Goal: Task Accomplishment & Management: Complete application form

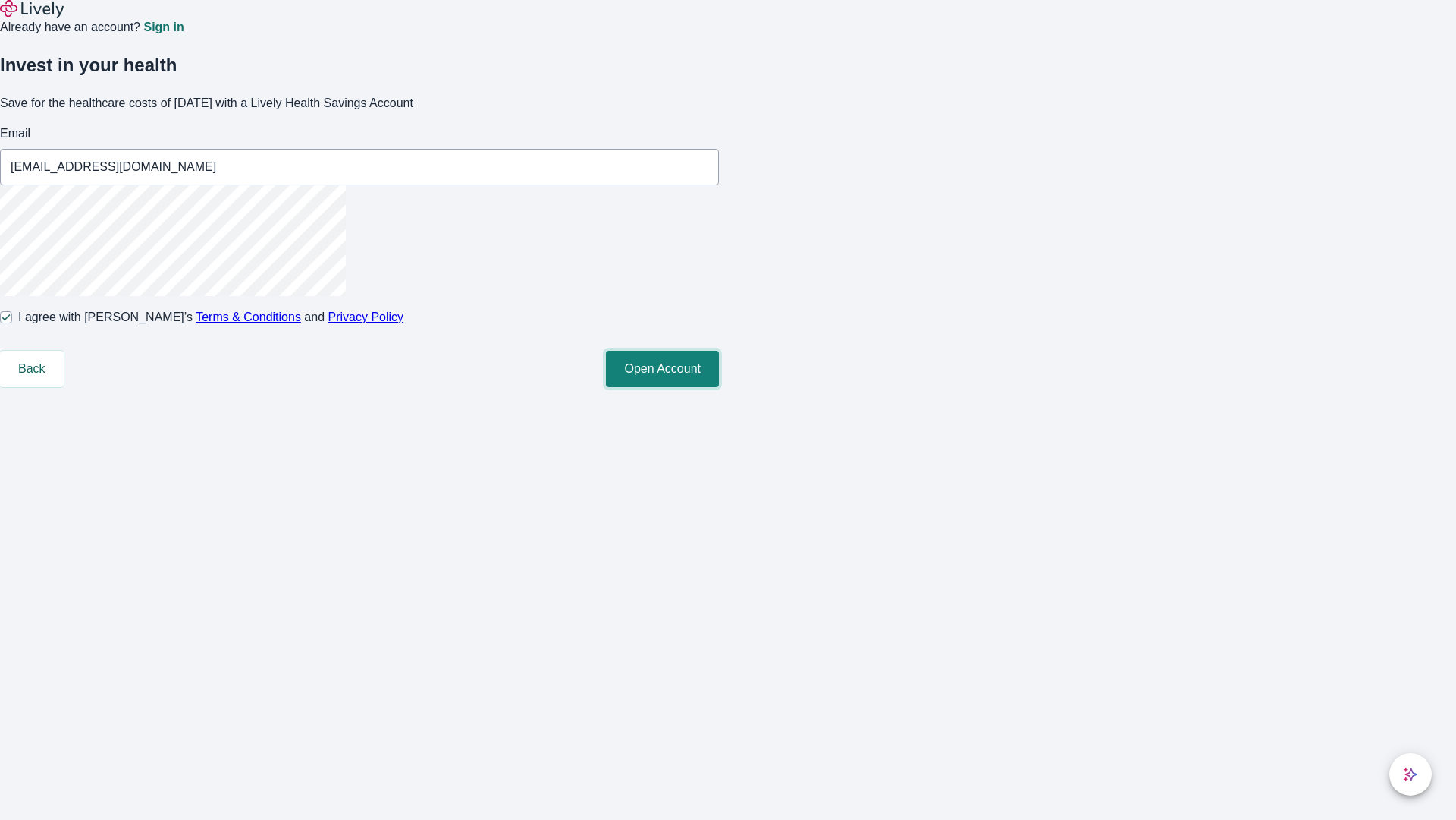
click at [719, 387] on button "Open Account" at bounding box center [663, 369] width 113 height 37
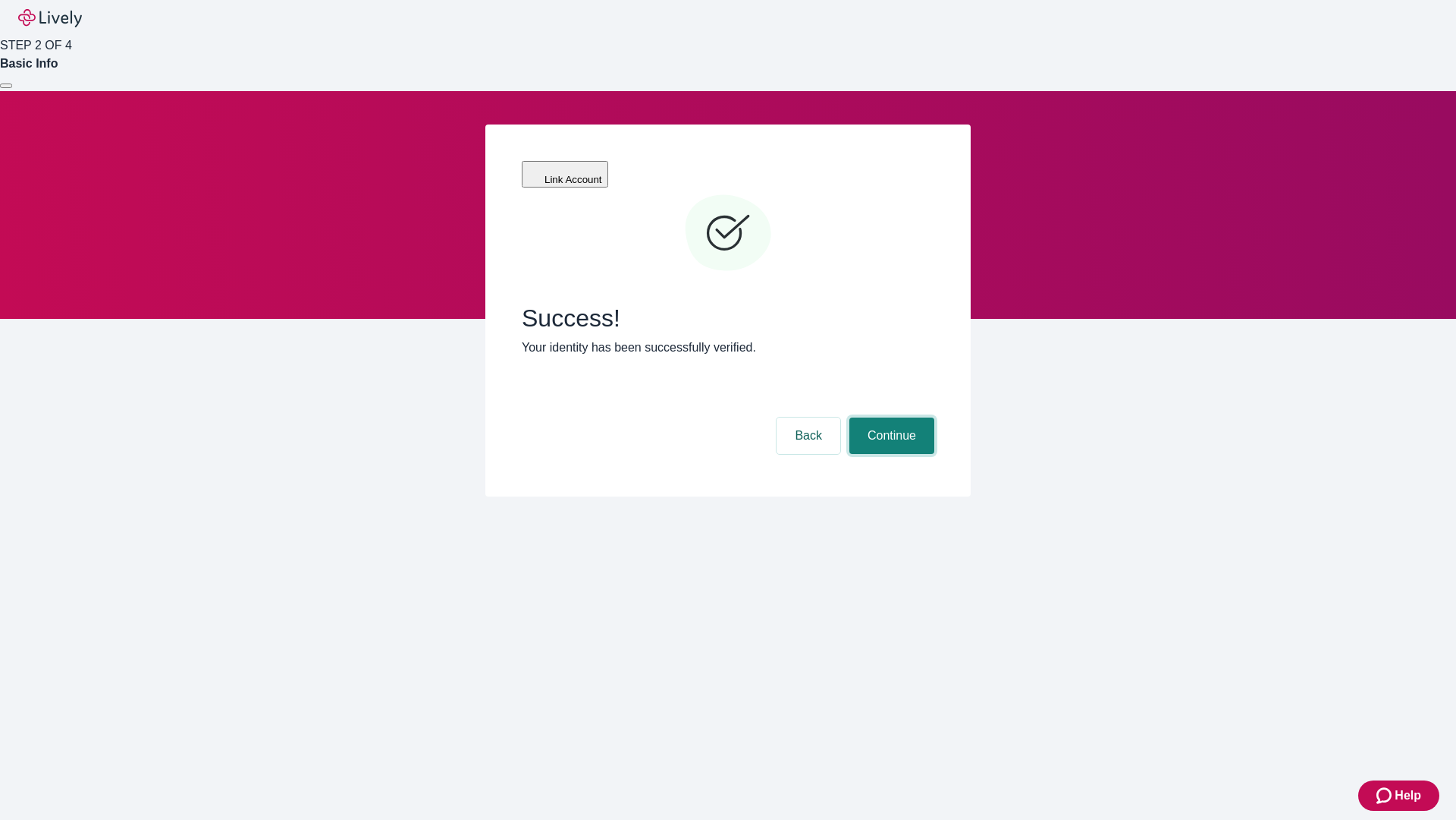
click at [890, 418] on button "Continue" at bounding box center [892, 436] width 85 height 37
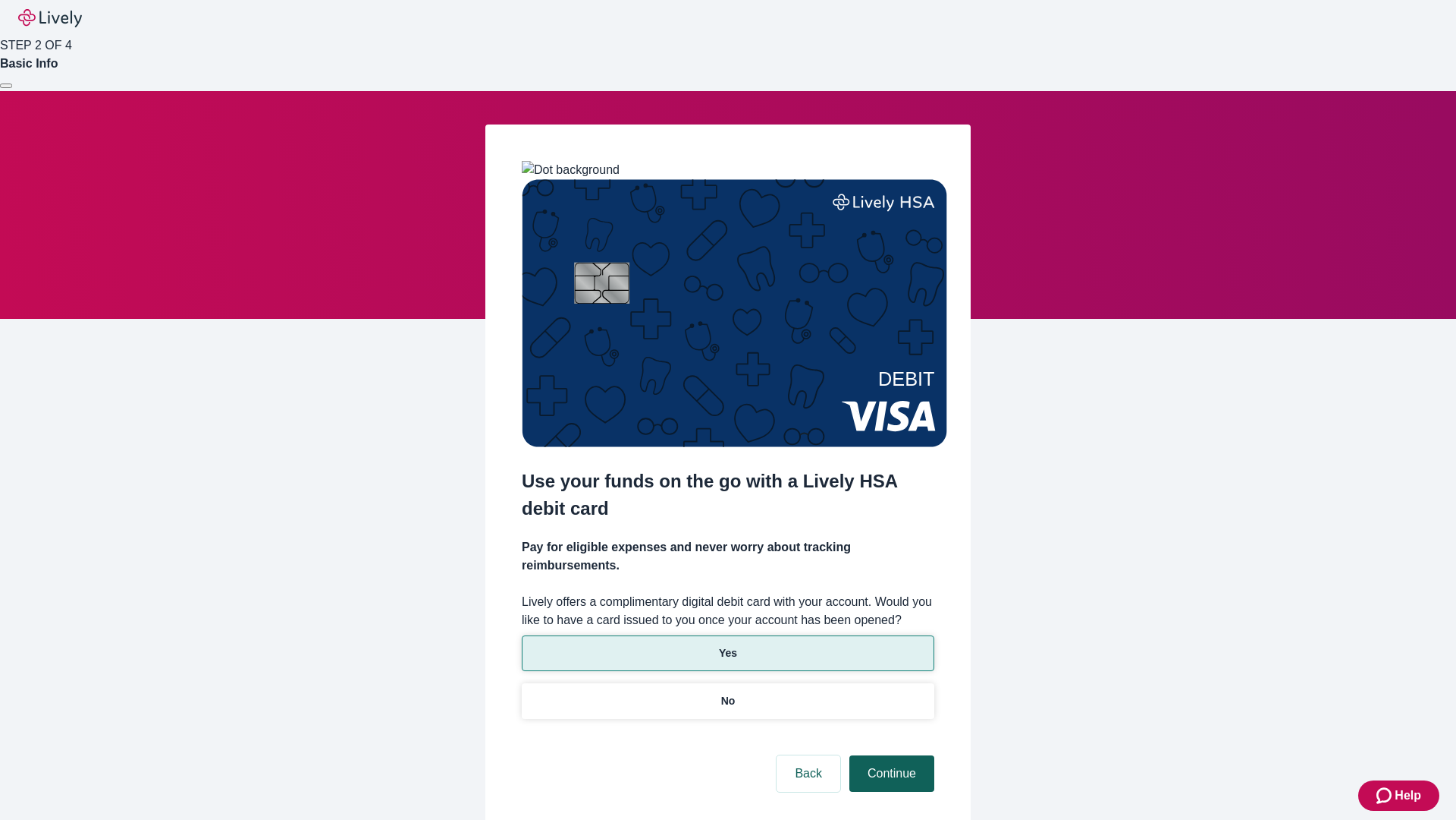
click at [728, 646] on p "Yes" at bounding box center [728, 653] width 18 height 16
click at [890, 755] on button "Continue" at bounding box center [892, 773] width 85 height 37
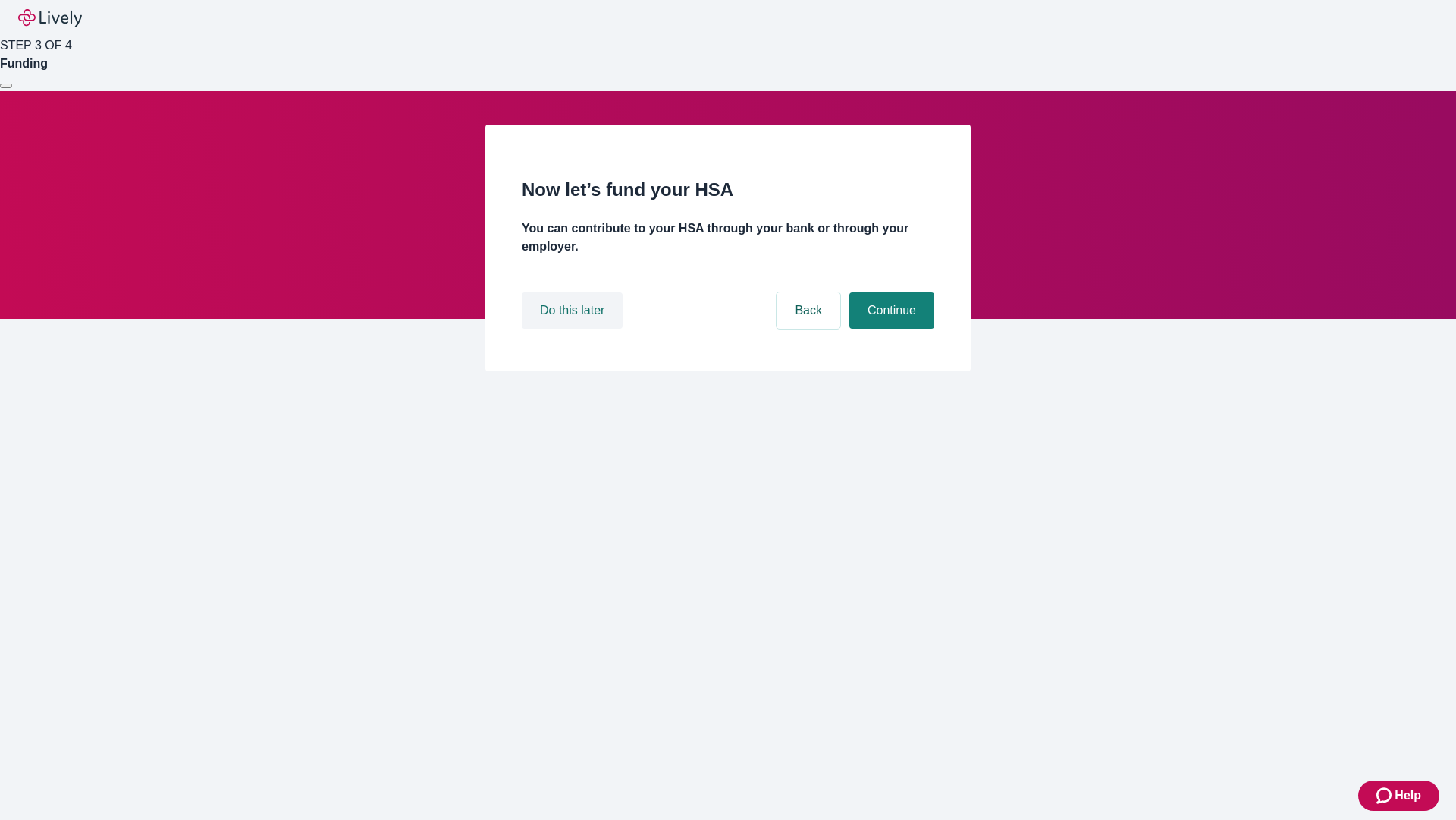
click at [574, 329] on button "Do this later" at bounding box center [573, 310] width 101 height 37
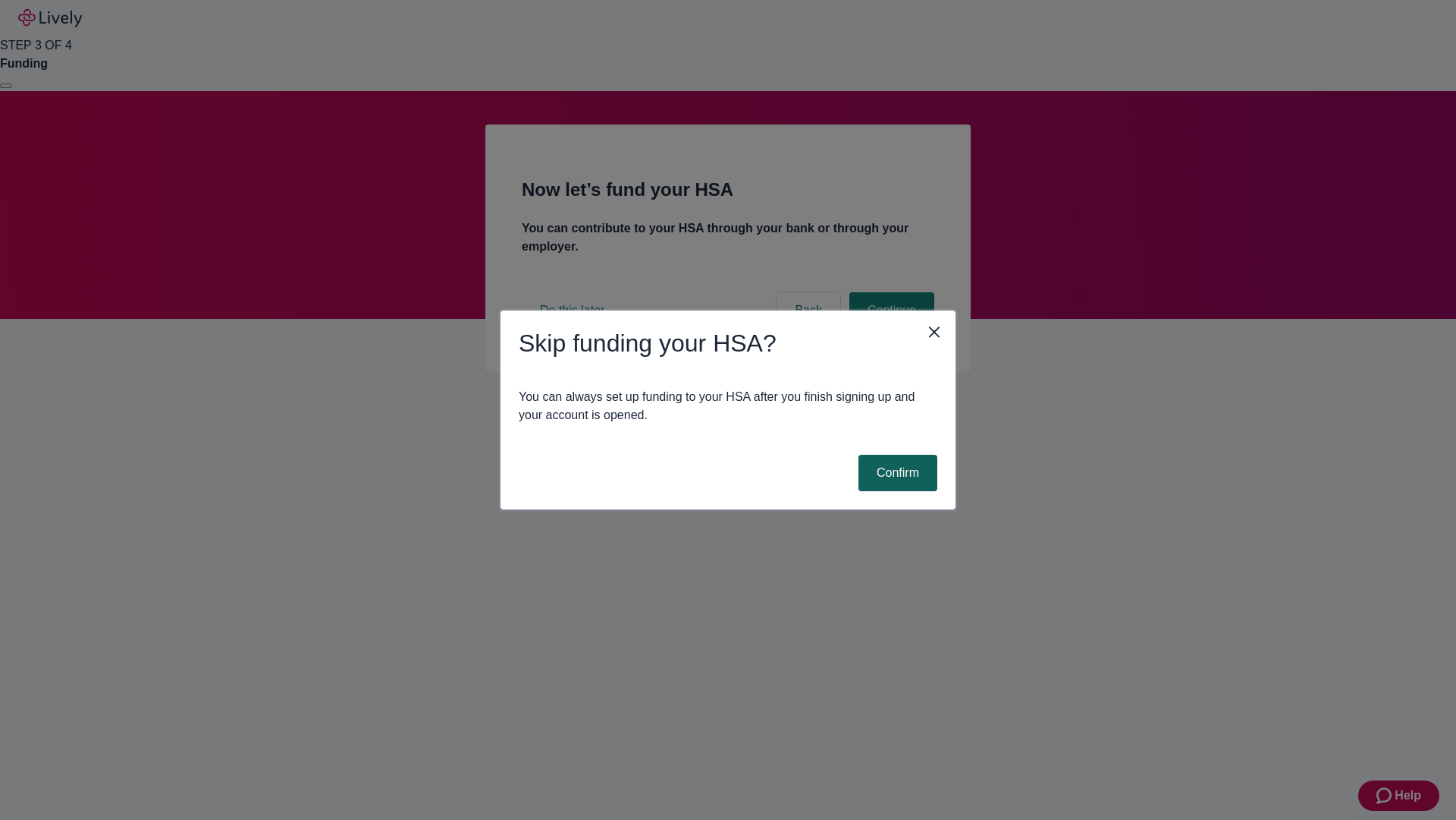
click at [896, 473] on button "Confirm" at bounding box center [897, 473] width 78 height 37
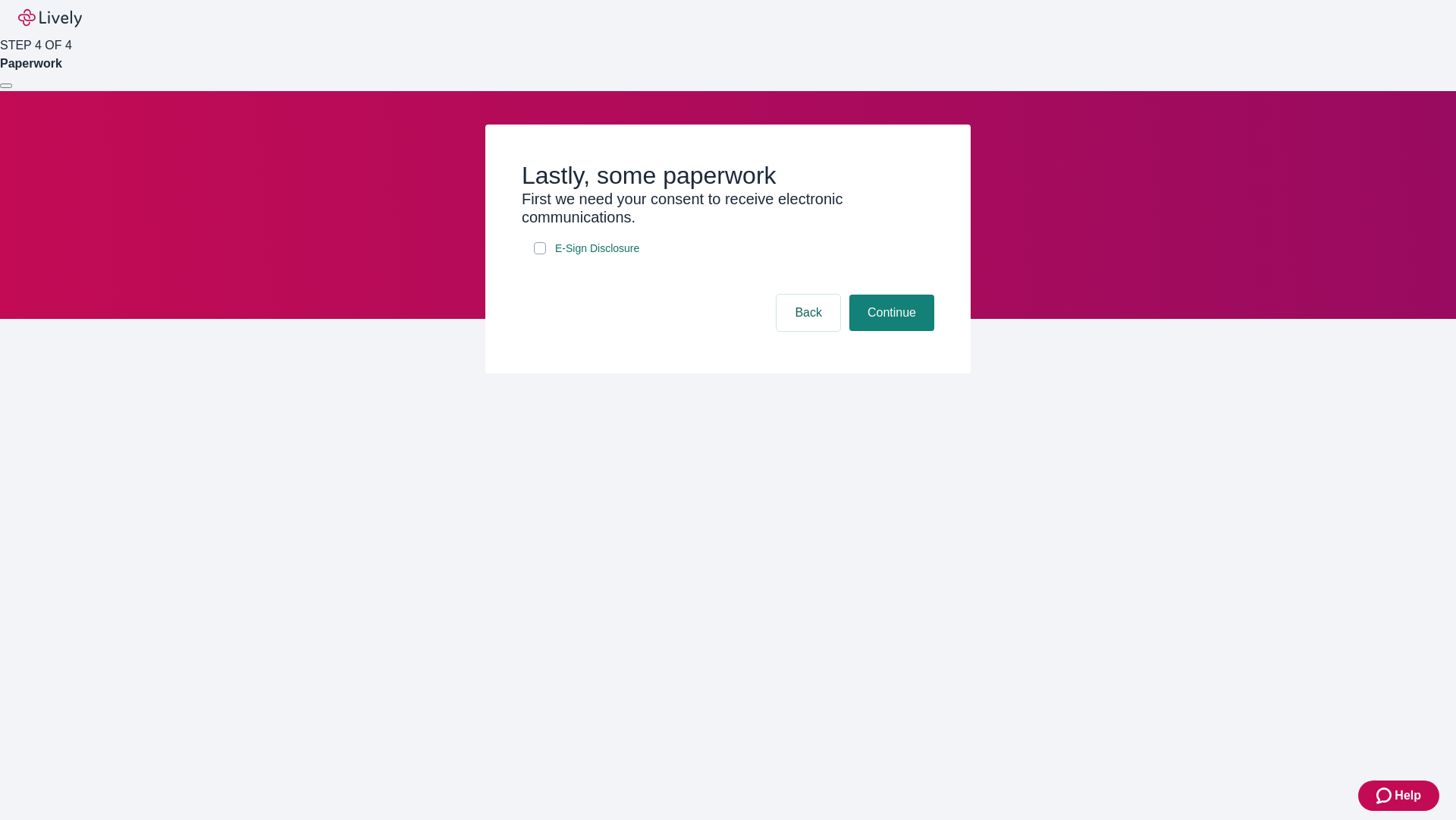
click at [541, 254] on input "E-Sign Disclosure" at bounding box center [540, 248] width 13 height 13
checkbox input "true"
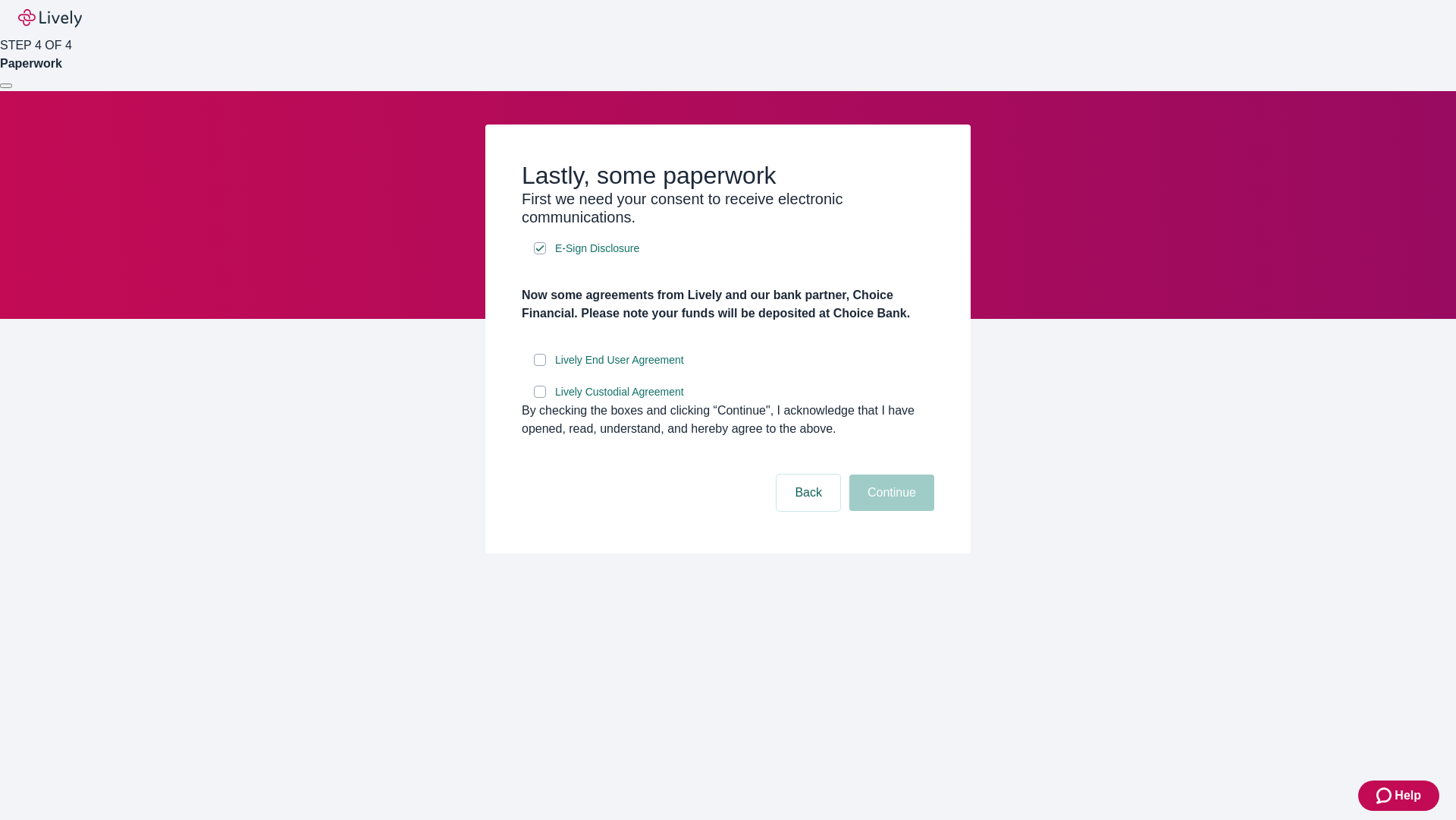
click at [541, 365] on input "Lively End User Agreement" at bounding box center [540, 360] width 13 height 13
checkbox input "true"
click at [541, 397] on input "Lively Custodial Agreement" at bounding box center [540, 392] width 13 height 13
checkbox input "true"
click at [890, 511] on button "Continue" at bounding box center [892, 492] width 85 height 37
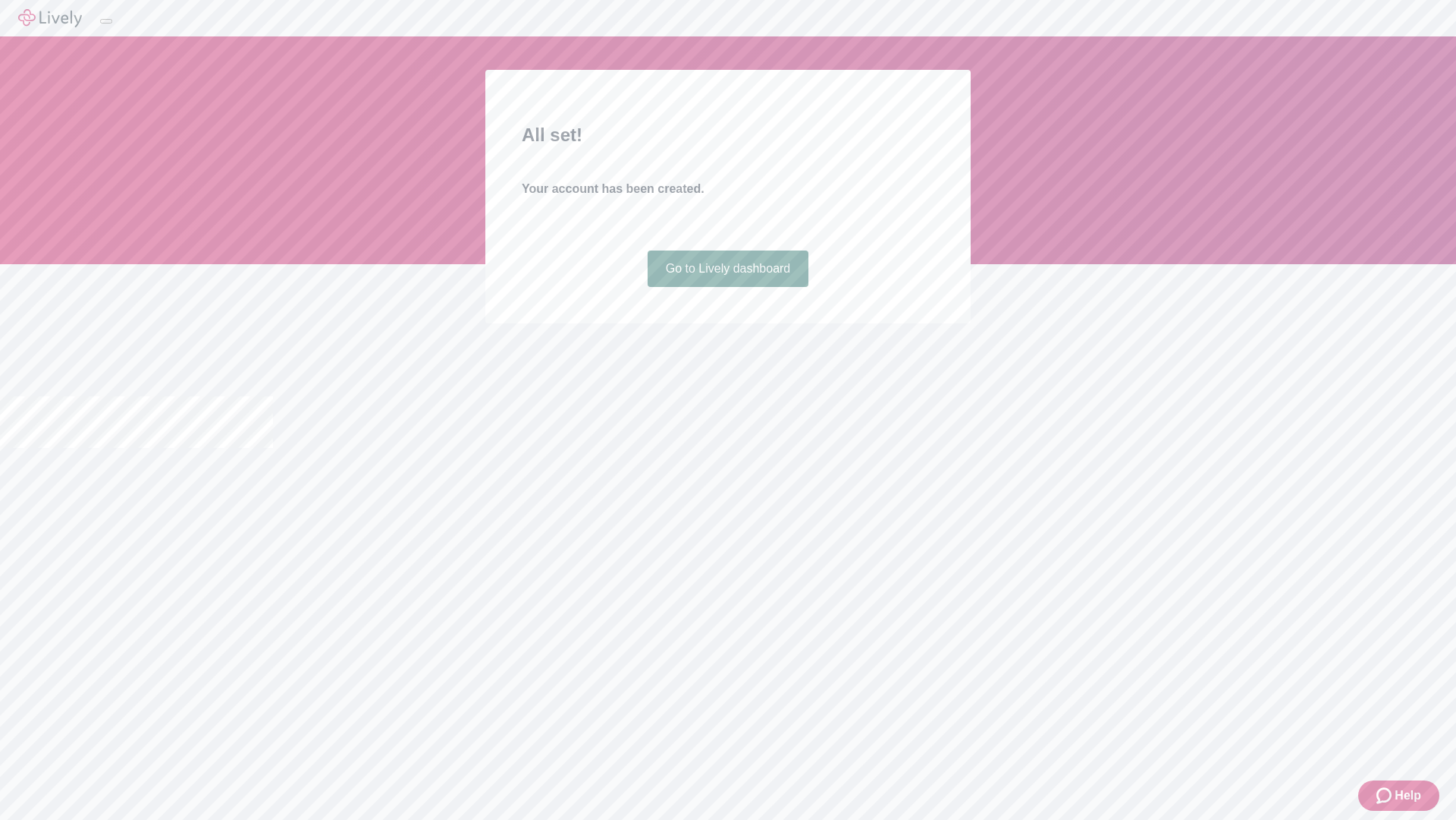
click at [728, 287] on link "Go to Lively dashboard" at bounding box center [728, 268] width 162 height 37
